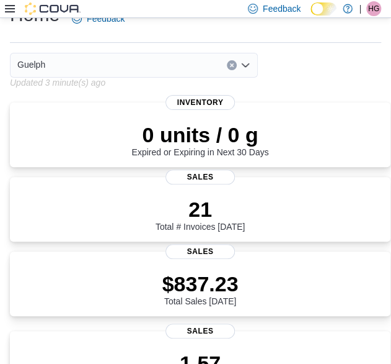
scroll to position [26, 0]
